Goal: Check status: Check status

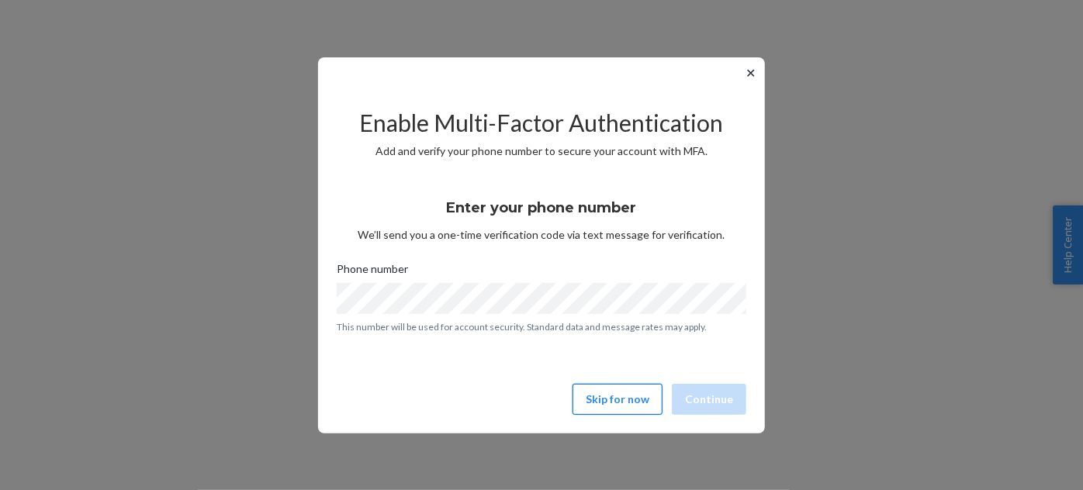
click at [617, 400] on button "Skip for now" at bounding box center [618, 399] width 90 height 31
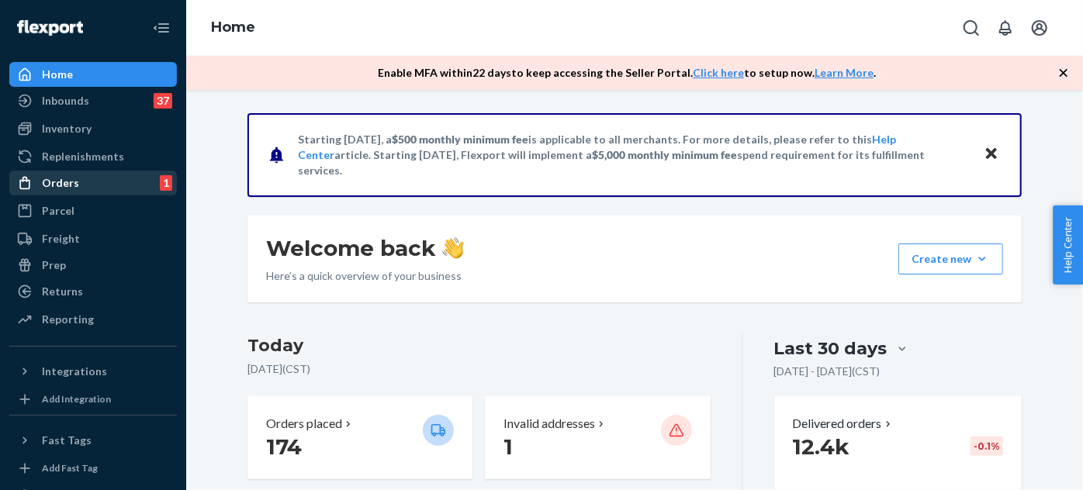
click at [88, 186] on div "Orders 1" at bounding box center [93, 183] width 164 height 22
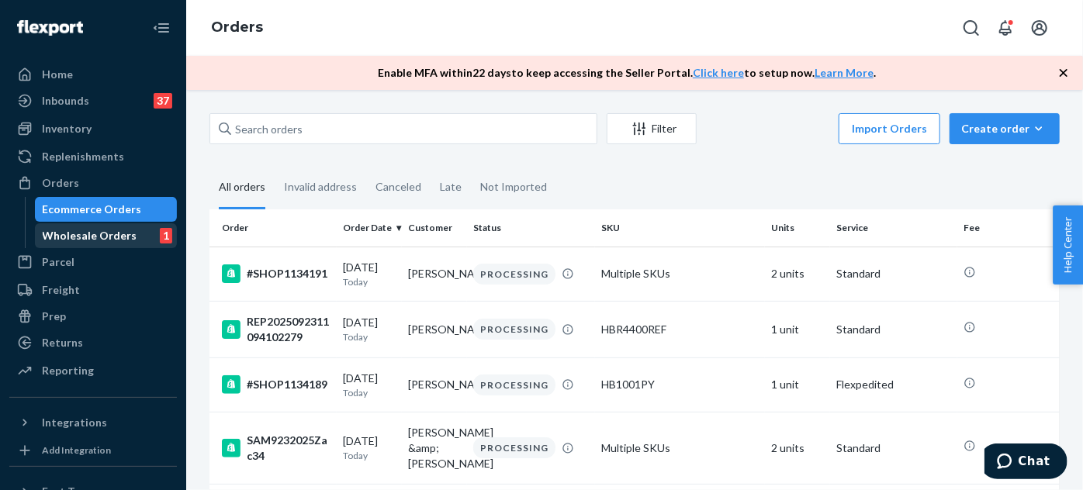
click at [99, 232] on div "Wholesale Orders" at bounding box center [90, 236] width 95 height 16
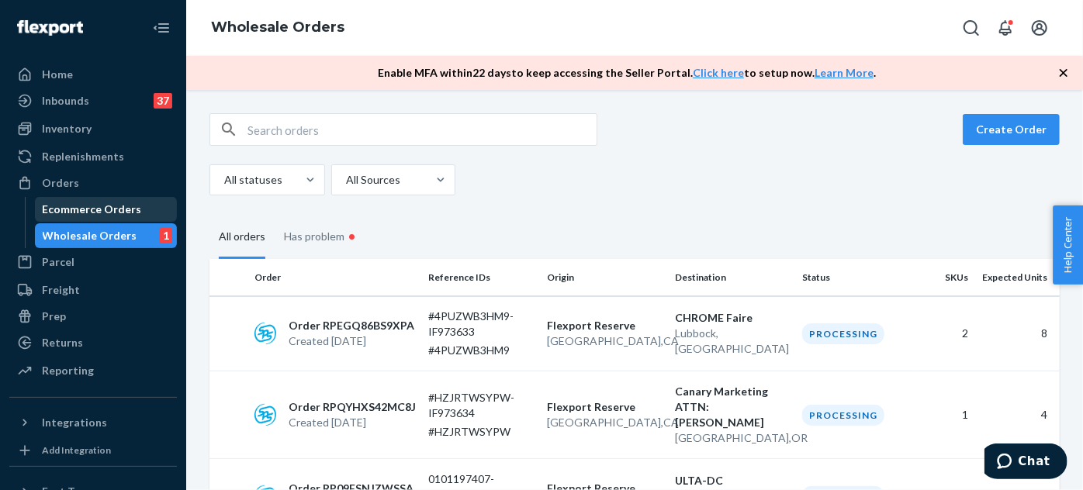
click at [106, 213] on div "Ecommerce Orders" at bounding box center [92, 210] width 99 height 16
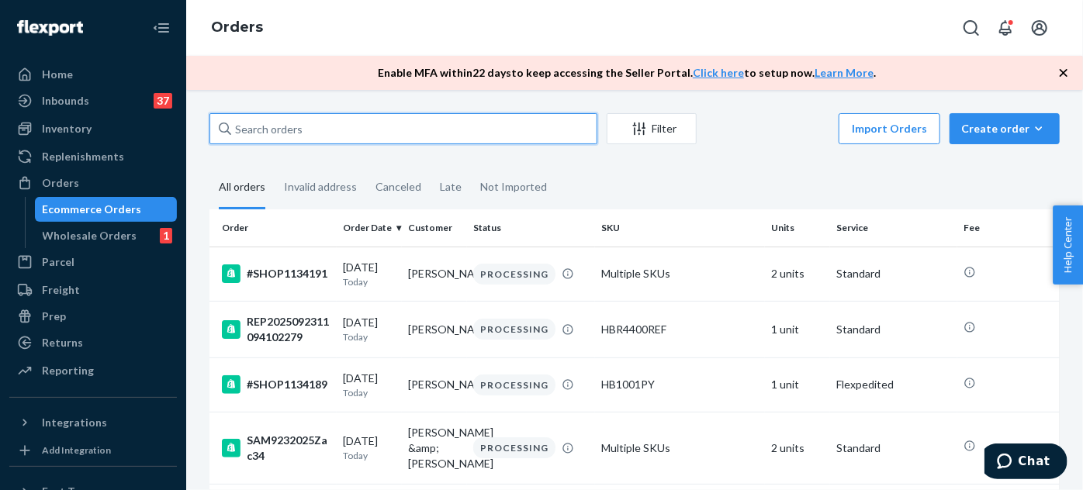
click at [341, 123] on input "text" at bounding box center [403, 128] width 388 height 31
paste input "SHOP1125049"
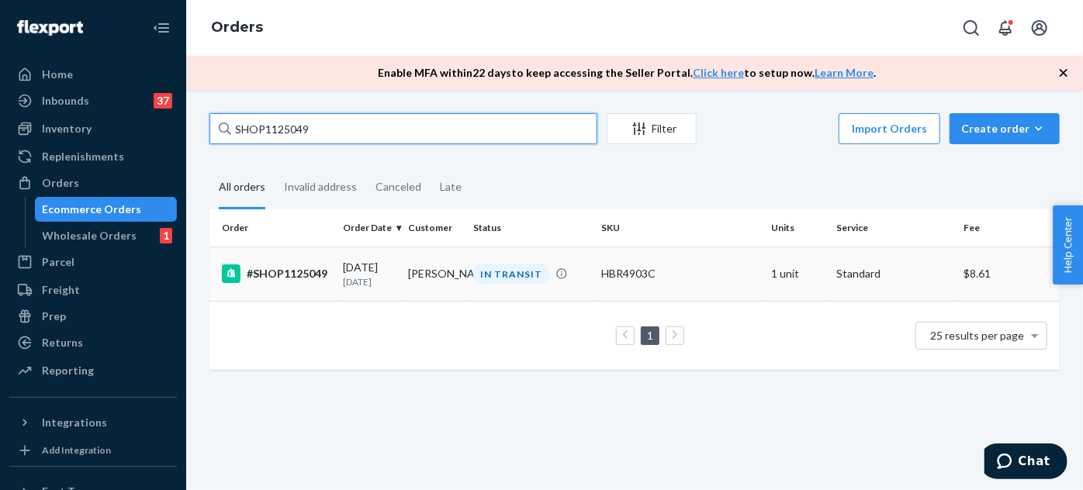
type input "SHOP1125049"
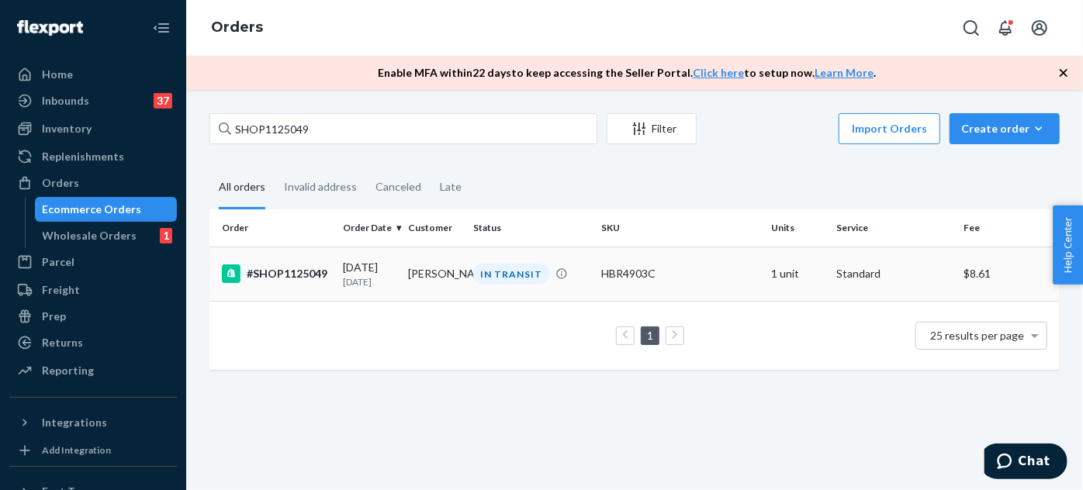
click at [343, 275] on div "[DATE] [DATE]" at bounding box center [369, 274] width 53 height 29
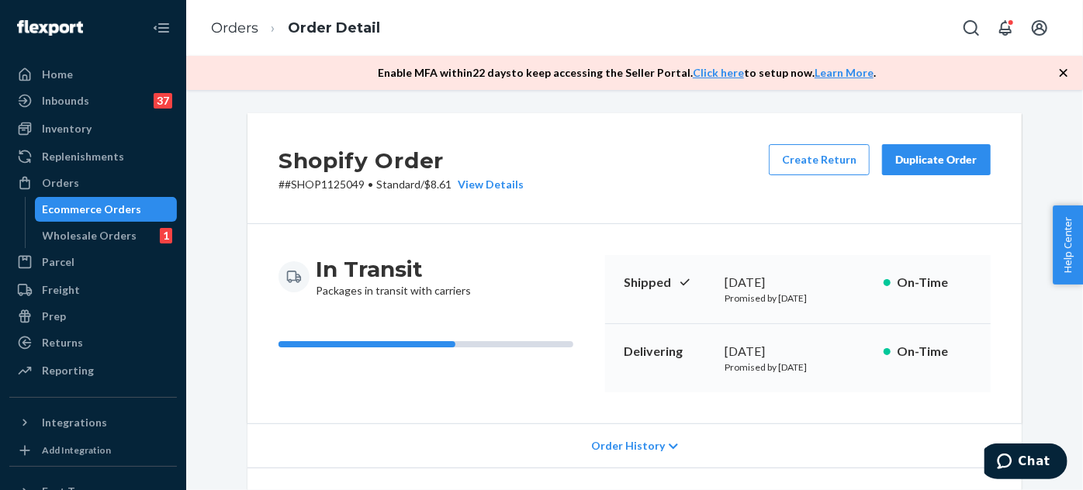
click at [188, 390] on div "Shopify Order # #SHOP1125049 • Standard / $8.61 View Details Create Return Dupl…" at bounding box center [634, 290] width 897 height 400
